Goal: Navigation & Orientation: Go to known website

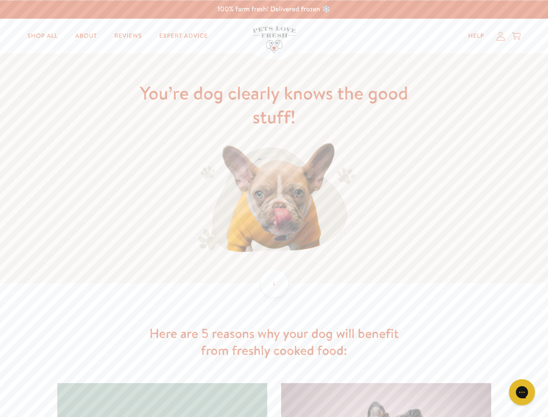
click at [274, 208] on img at bounding box center [274, 198] width 162 height 112
click at [522, 392] on icon "Gorgias live chat" at bounding box center [522, 391] width 8 height 8
